Goal: Transaction & Acquisition: Purchase product/service

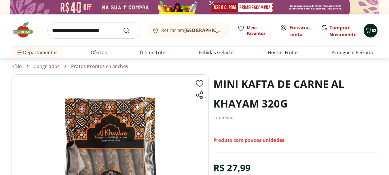
click at [369, 32] on icon "Carrinho" at bounding box center [368, 30] width 7 height 7
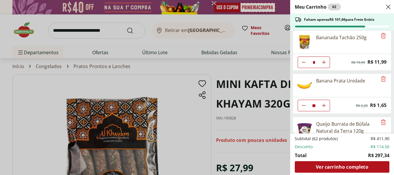
scroll to position [134, 0]
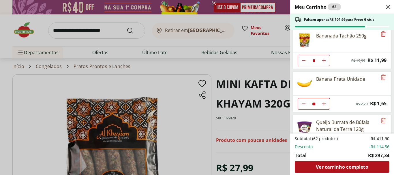
click at [323, 102] on icon "Aumentar Quantidade" at bounding box center [323, 103] width 5 height 5
type input "**"
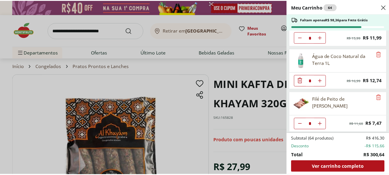
scroll to position [417, 0]
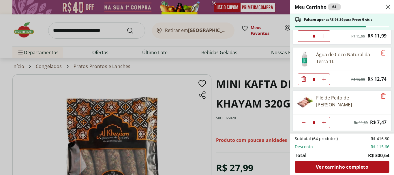
click at [25, 33] on div "Meu Carrinho 64 Faltam apenas R$ 98,36 para Frete Grátis Água Mineral Crystal c…" at bounding box center [197, 87] width 394 height 175
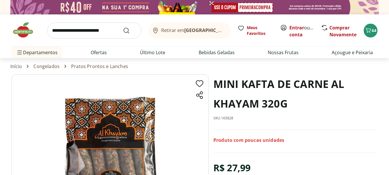
click at [23, 33] on img at bounding box center [26, 29] width 29 height 17
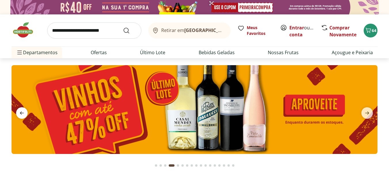
click at [22, 115] on icon "previous" at bounding box center [21, 112] width 7 height 7
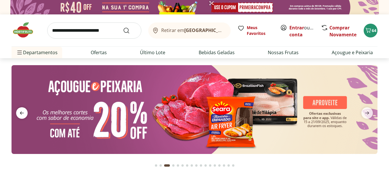
click at [22, 115] on icon "previous" at bounding box center [21, 112] width 7 height 7
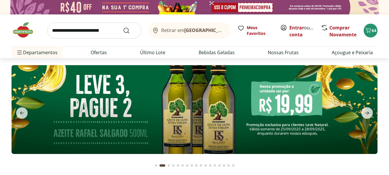
click at [213, 123] on img at bounding box center [195, 109] width 366 height 89
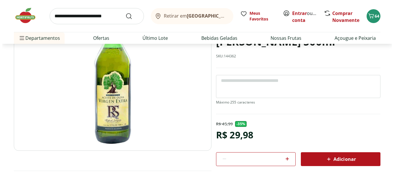
scroll to position [84, 0]
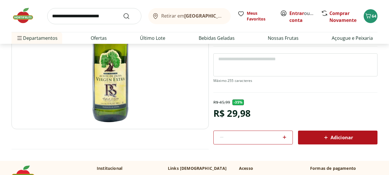
click at [284, 137] on icon at bounding box center [284, 137] width 7 height 7
type input "*"
click at [328, 141] on icon at bounding box center [326, 137] width 7 height 7
click at [371, 19] on icon "Carrinho" at bounding box center [368, 15] width 7 height 7
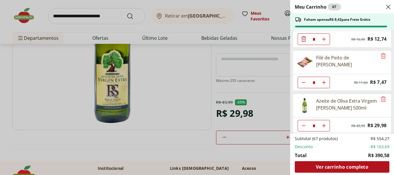
scroll to position [461, 0]
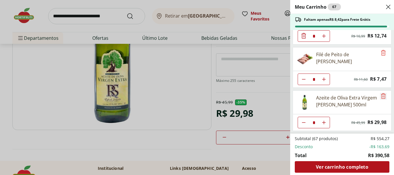
click at [381, 95] on icon "Remove" at bounding box center [382, 95] width 7 height 7
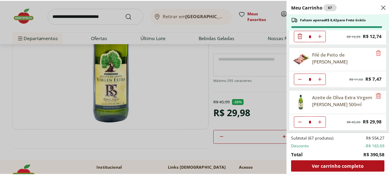
scroll to position [417, 0]
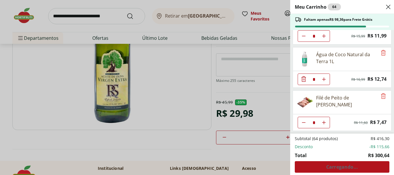
click at [167, 51] on div "Meu Carrinho 64 Faltam apenas R$ 98,36 para Frete Grátis Água Mineral Crystal c…" at bounding box center [197, 87] width 394 height 175
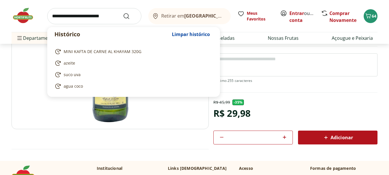
click at [103, 19] on input "search" at bounding box center [94, 16] width 94 height 16
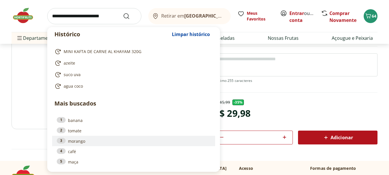
click at [80, 144] on li "3 morango" at bounding box center [133, 141] width 163 height 10
click at [77, 144] on link "3 morango" at bounding box center [134, 141] width 154 height 6
type input "*******"
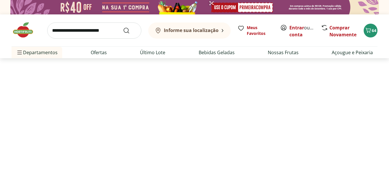
select select "**********"
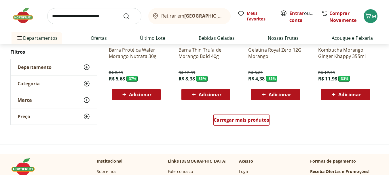
scroll to position [390, 0]
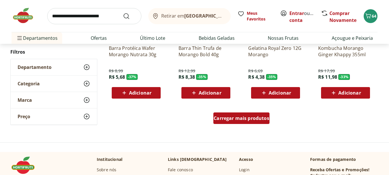
click at [233, 120] on span "Carregar mais produtos" at bounding box center [242, 118] width 56 height 5
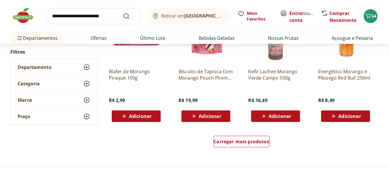
scroll to position [745, 0]
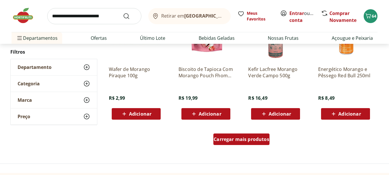
click at [237, 140] on span "Carregar mais produtos" at bounding box center [242, 139] width 56 height 5
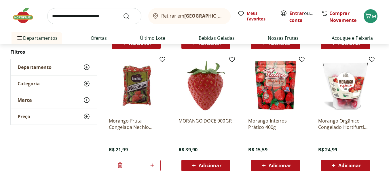
scroll to position [818, 0]
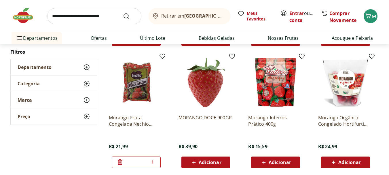
click at [280, 163] on span "Adicionar" at bounding box center [280, 162] width 22 height 5
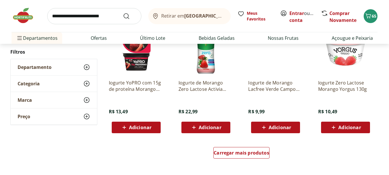
scroll to position [1113, 0]
